Goal: Browse casually

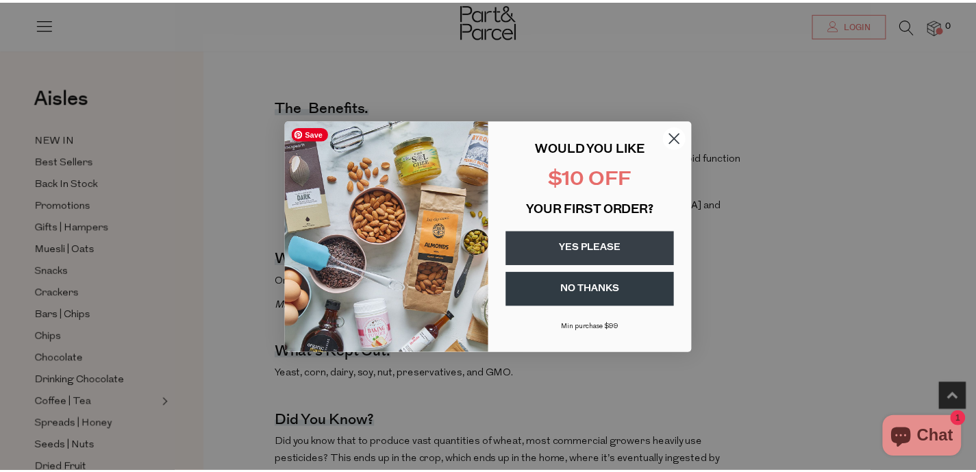
scroll to position [473, 0]
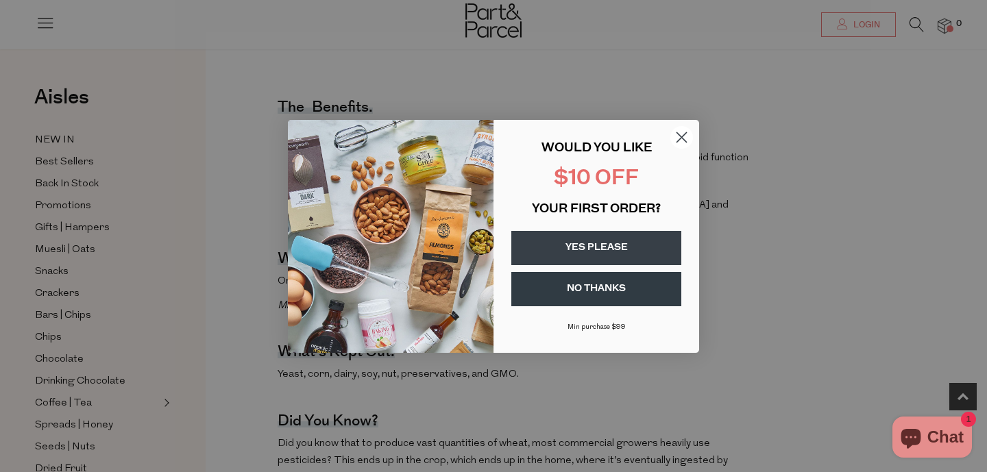
click at [685, 135] on circle "Close dialog" at bounding box center [681, 136] width 23 height 23
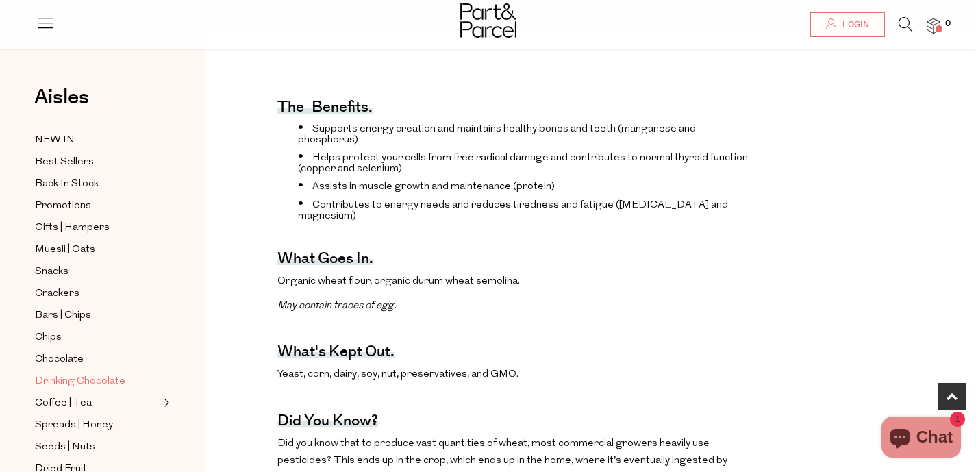
click at [106, 382] on span "Drinking Chocolate" at bounding box center [80, 381] width 90 height 16
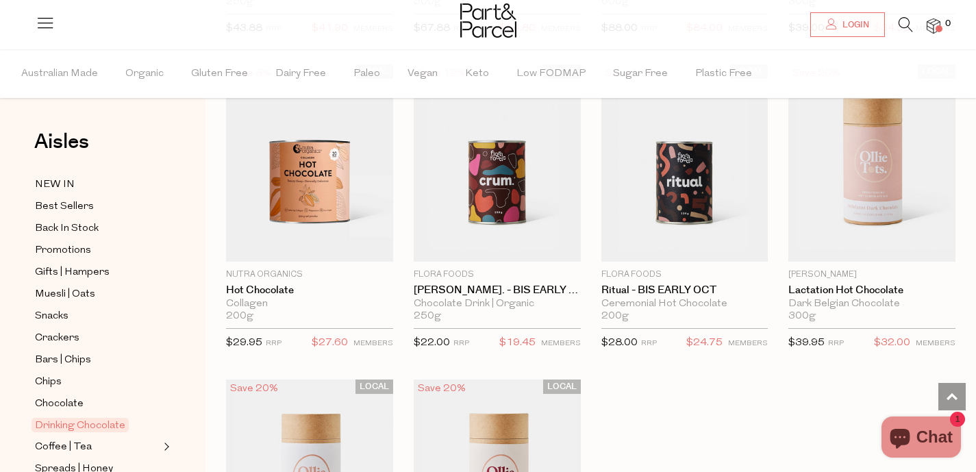
scroll to position [1098, 0]
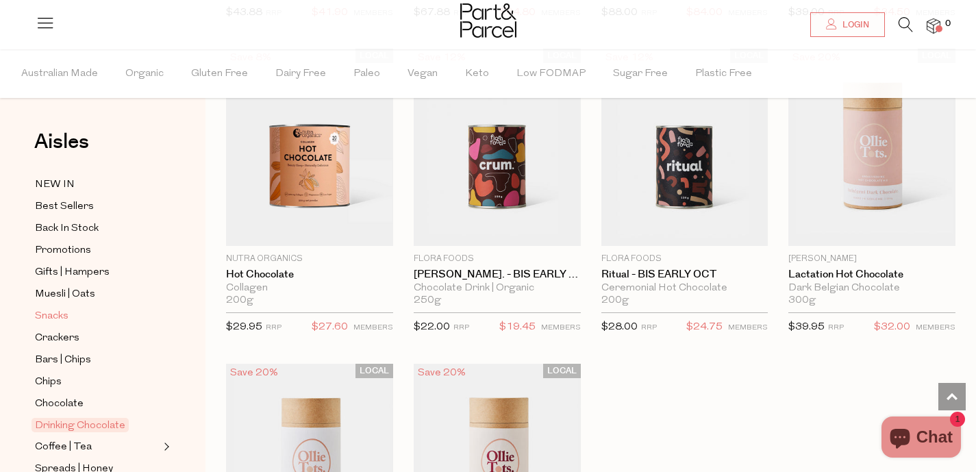
click at [69, 315] on link "Snacks" at bounding box center [97, 316] width 125 height 17
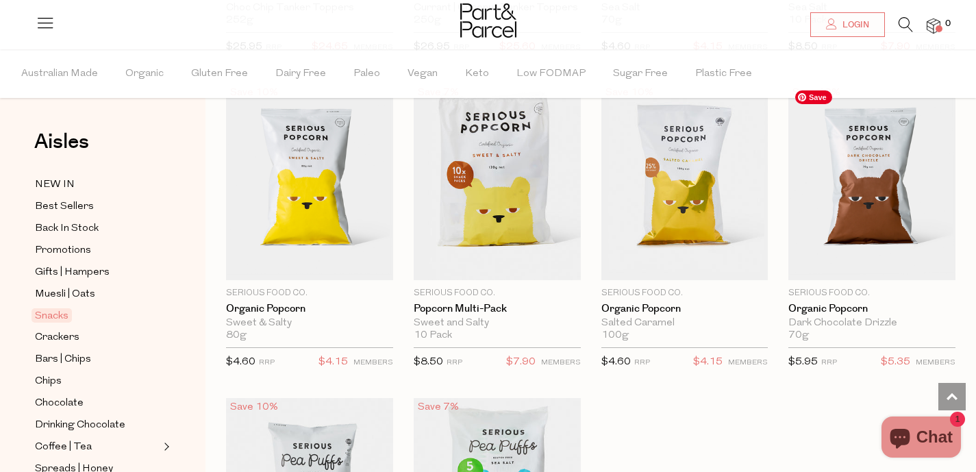
scroll to position [3673, 0]
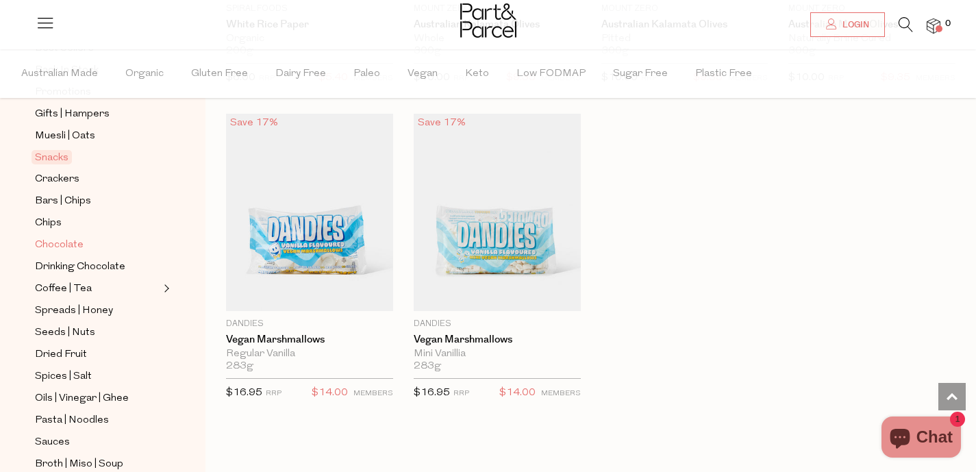
scroll to position [232, 0]
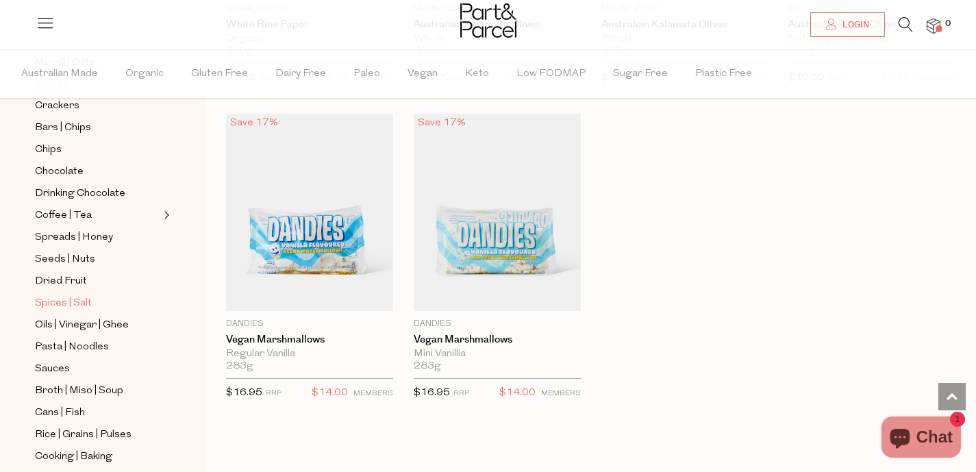
click at [69, 303] on span "Spices | Salt" at bounding box center [63, 303] width 57 height 16
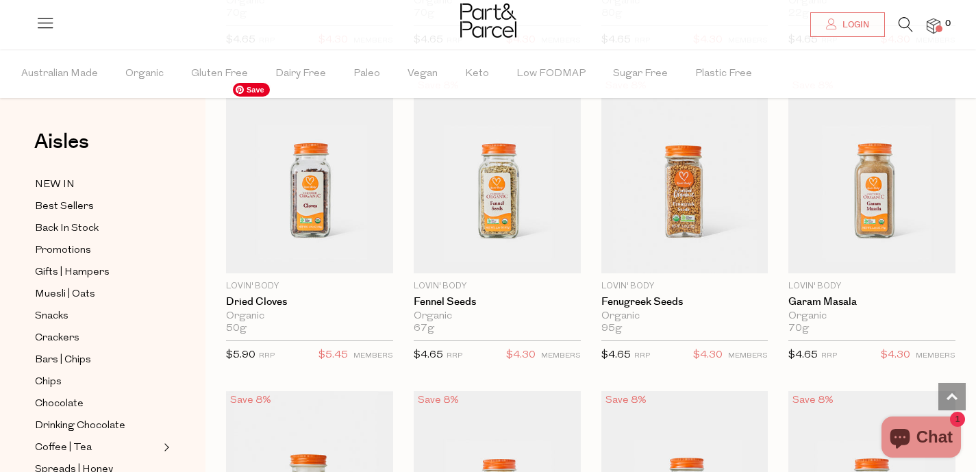
scroll to position [3336, 0]
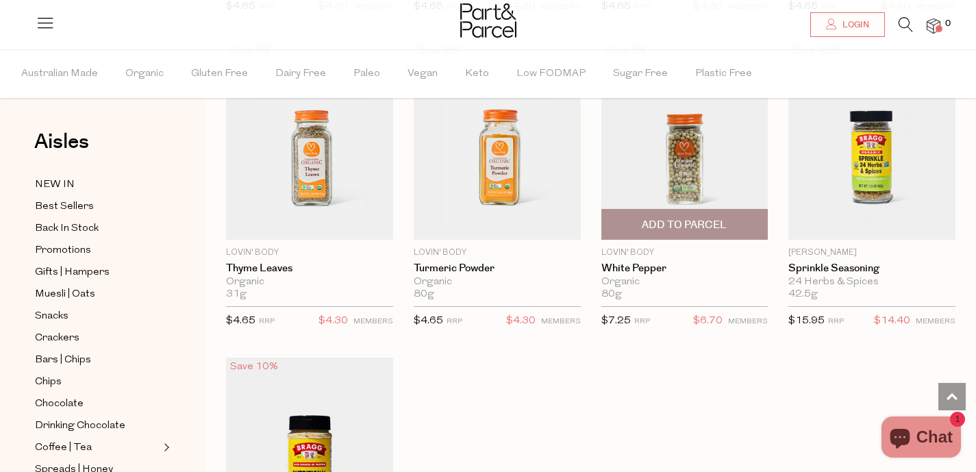
scroll to position [4479, 0]
